Goal: Information Seeking & Learning: Learn about a topic

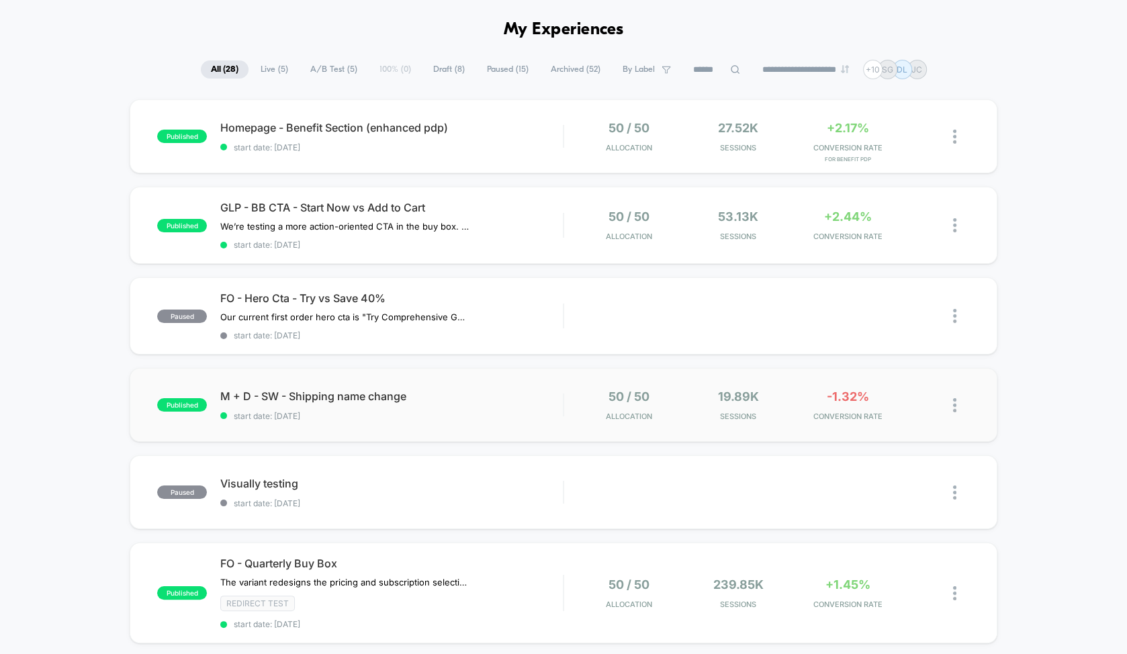
scroll to position [44, 0]
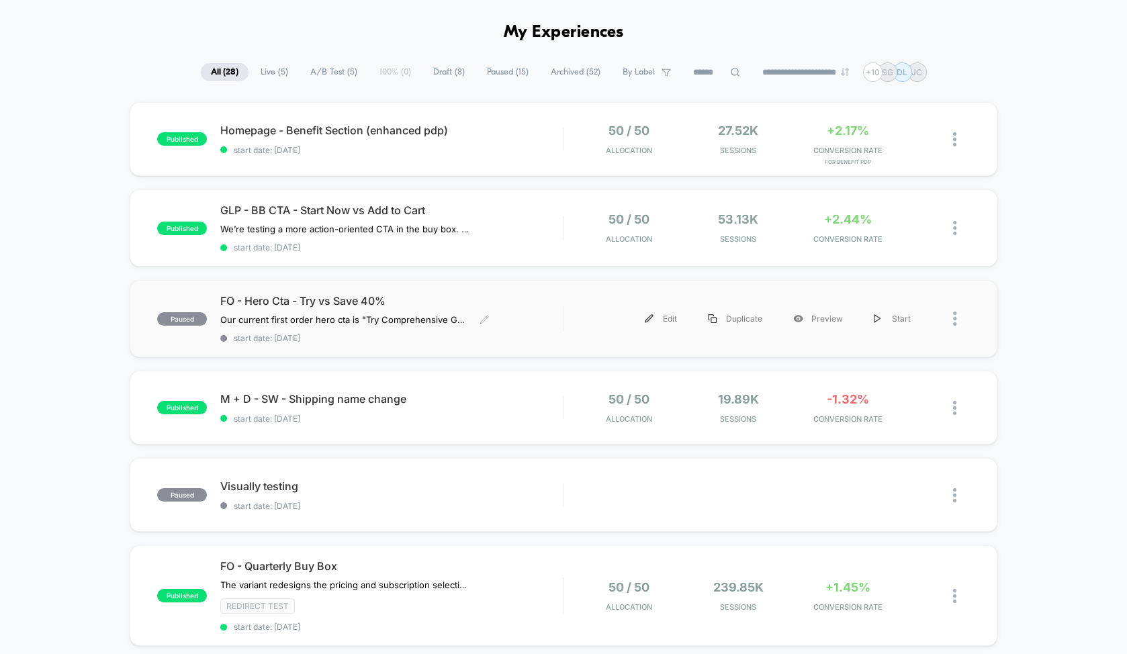
click at [435, 300] on span "FO - Hero Cta - Try vs Save 40%" at bounding box center [391, 300] width 343 height 13
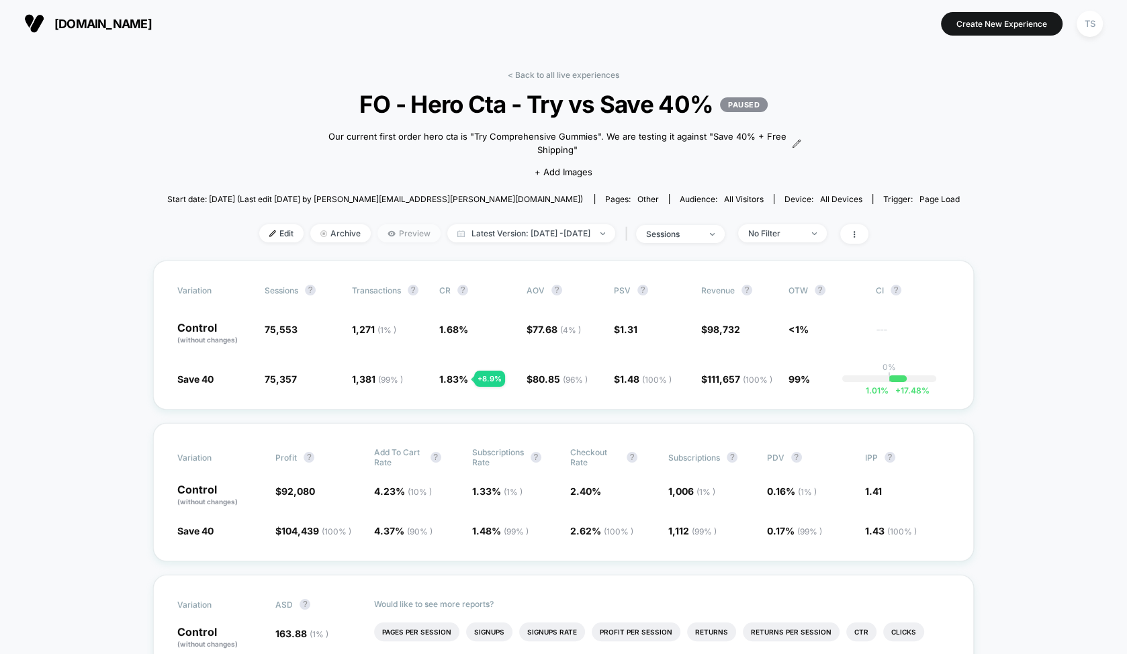
click at [378, 235] on span "Preview" at bounding box center [409, 233] width 63 height 18
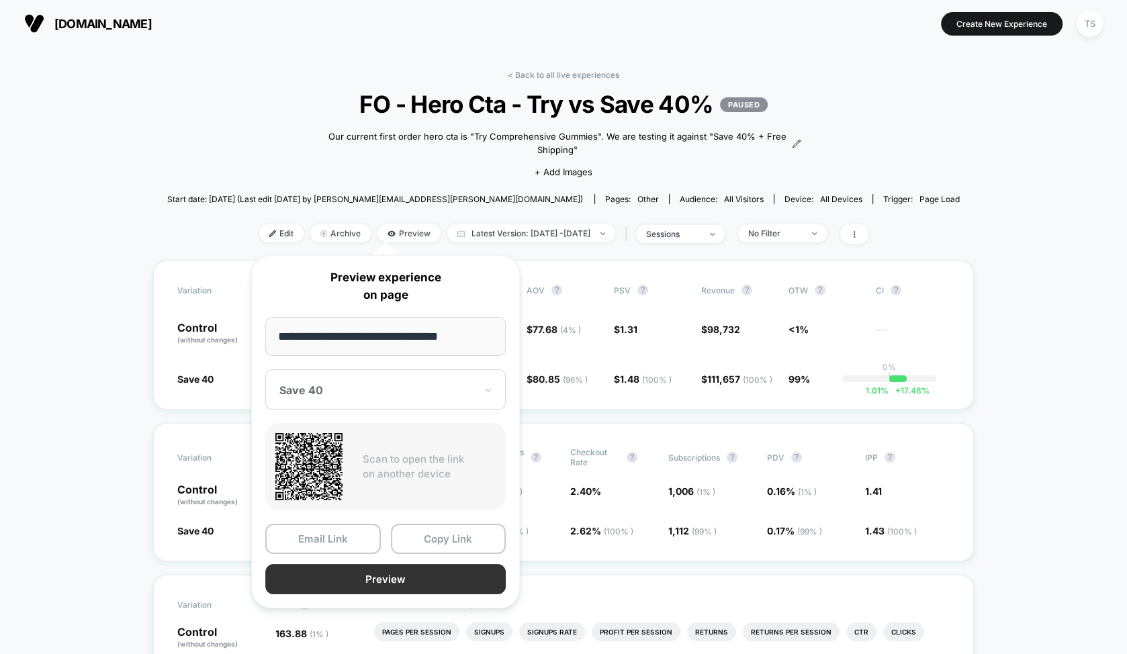
click at [429, 576] on button "Preview" at bounding box center [385, 579] width 240 height 30
